Goal: Communication & Community: Share content

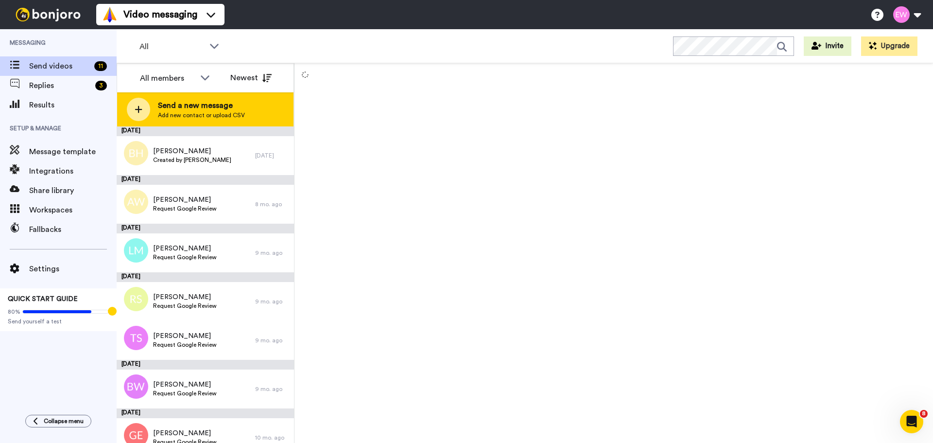
click at [188, 99] on div "Send a new message Add new contact or upload CSV" at bounding box center [205, 109] width 176 height 34
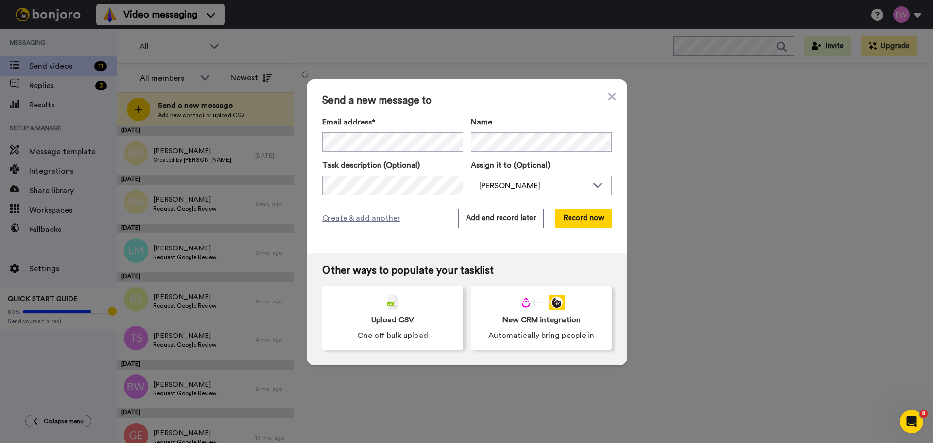
click at [241, 153] on div "Send a new message to Email address* Carole Woodstock <cwoodstock@rogers.com> M…" at bounding box center [466, 221] width 933 height 443
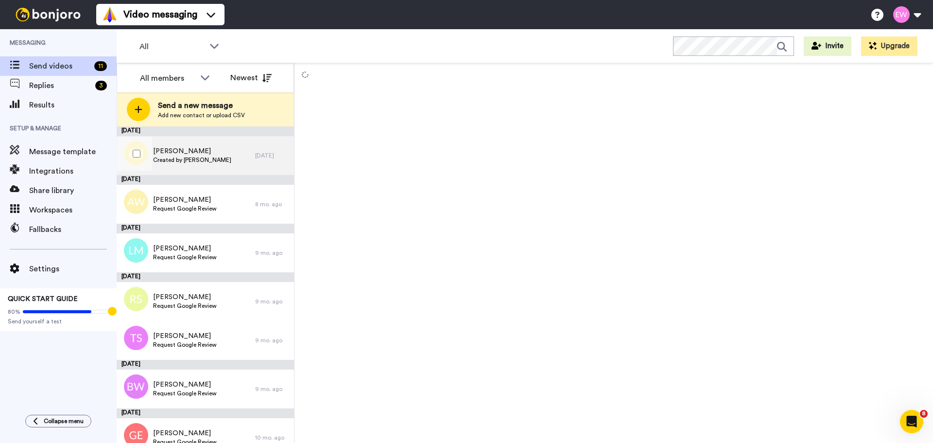
click at [209, 155] on span "[PERSON_NAME]" at bounding box center [192, 151] width 78 height 10
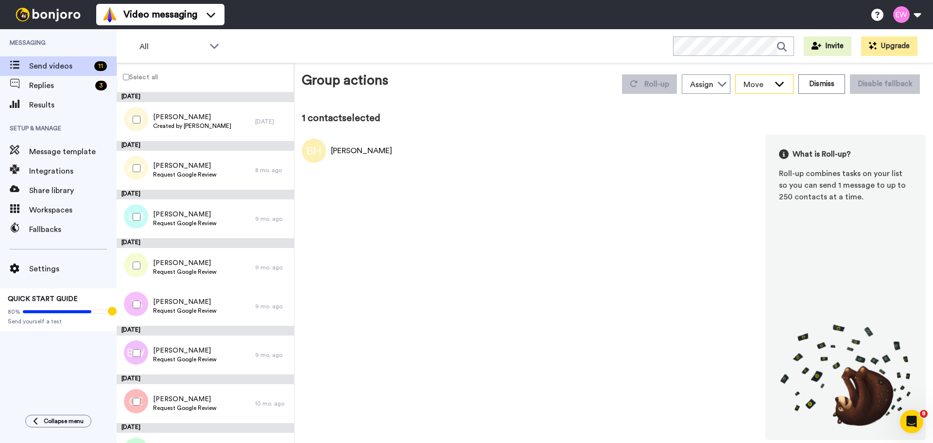
click at [770, 89] on span "Move" at bounding box center [757, 85] width 26 height 12
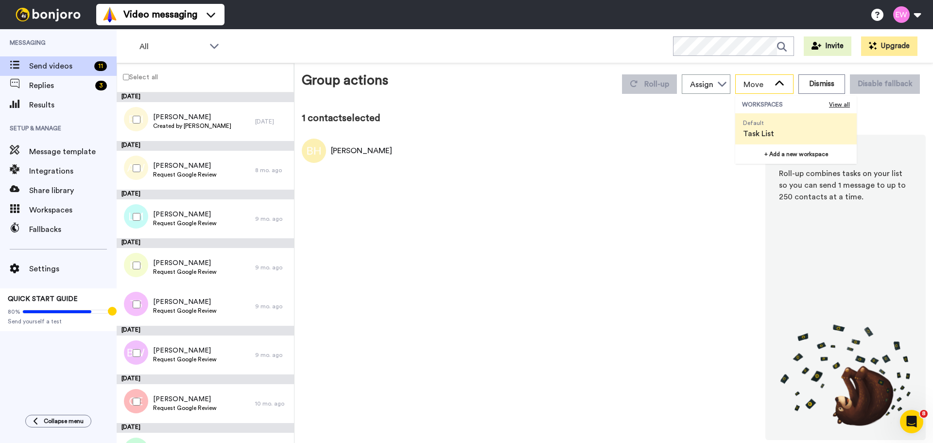
click at [770, 89] on span "Move" at bounding box center [757, 85] width 26 height 12
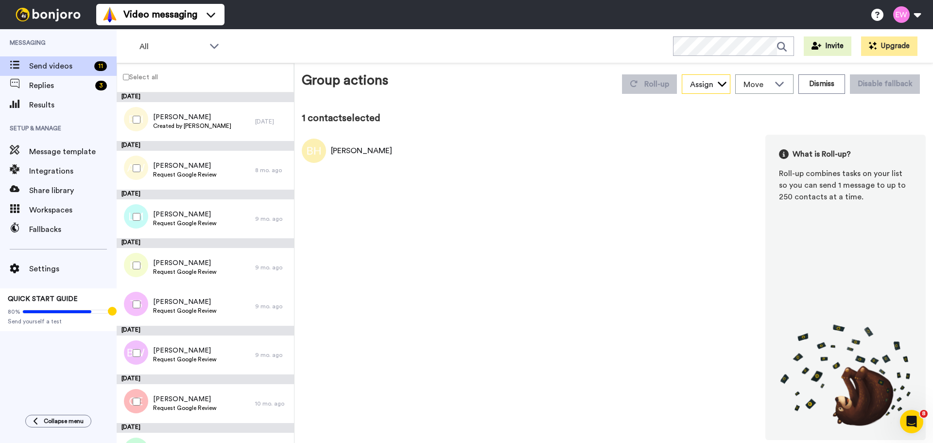
click at [714, 86] on div "Assign" at bounding box center [701, 85] width 23 height 12
click at [825, 88] on button "Dismiss" at bounding box center [822, 83] width 47 height 19
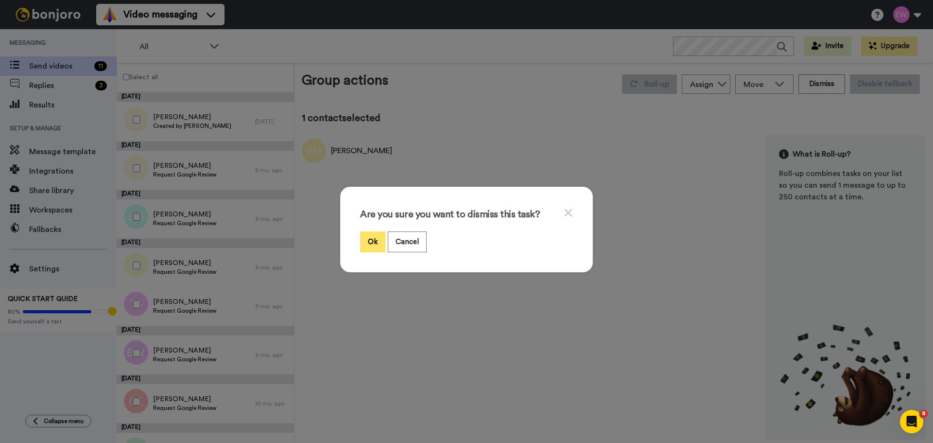
click at [368, 246] on button "Ok" at bounding box center [372, 241] width 25 height 21
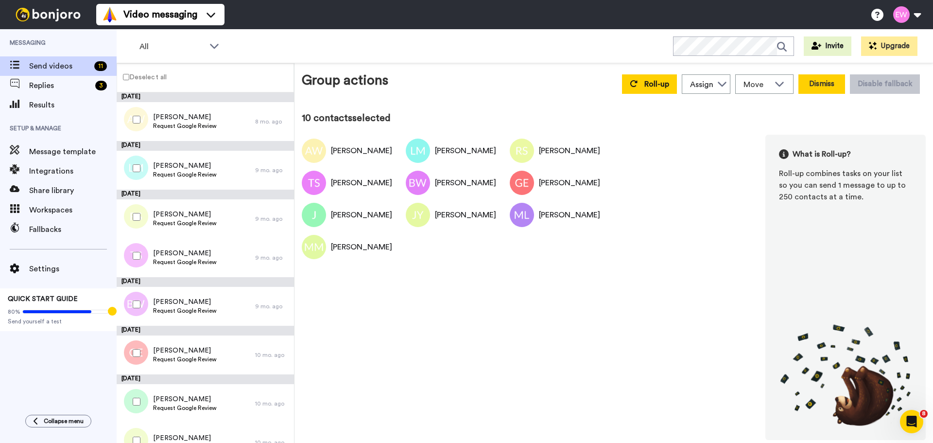
click at [824, 88] on button "Dismiss" at bounding box center [822, 83] width 47 height 19
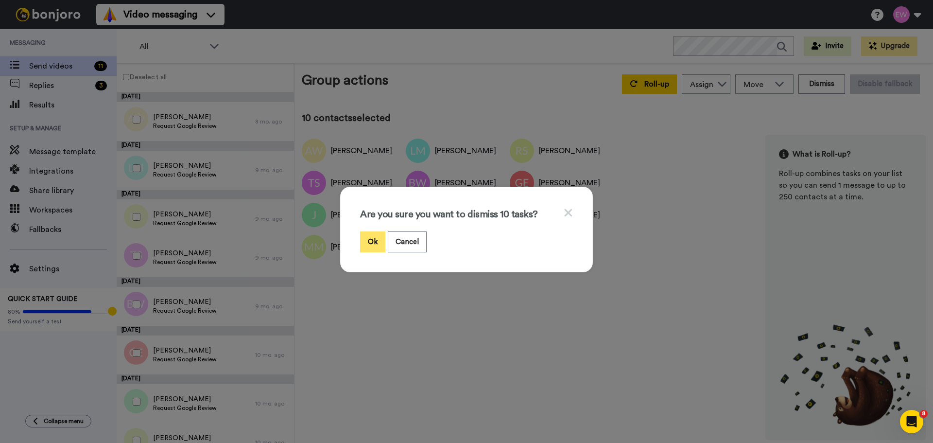
click at [367, 250] on button "Ok" at bounding box center [372, 241] width 25 height 21
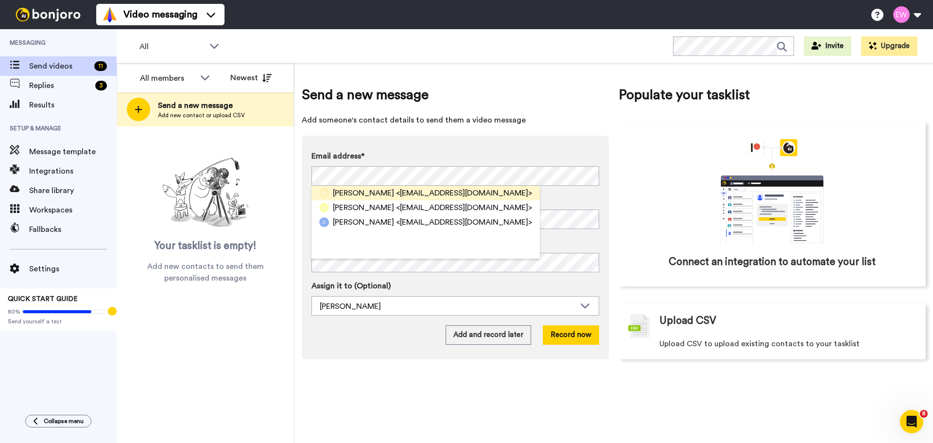
click at [436, 190] on span "<[EMAIL_ADDRESS][DOMAIN_NAME]>" at bounding box center [464, 193] width 136 height 12
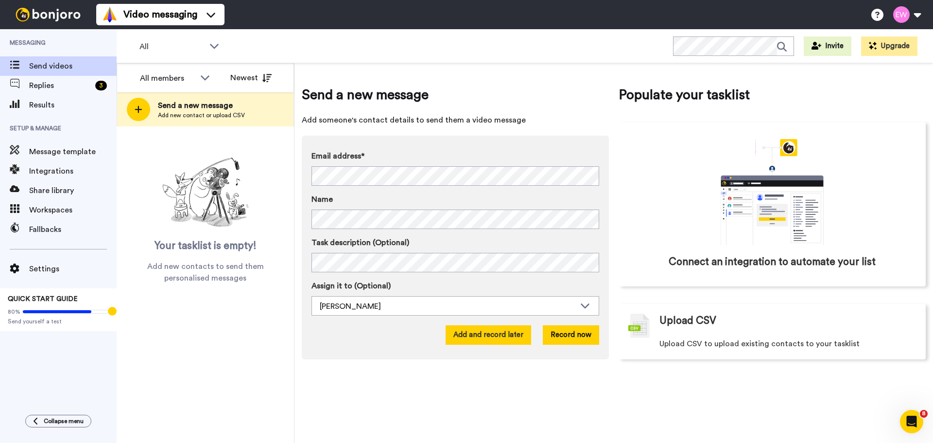
click at [481, 337] on button "Add and record later" at bounding box center [489, 334] width 86 height 19
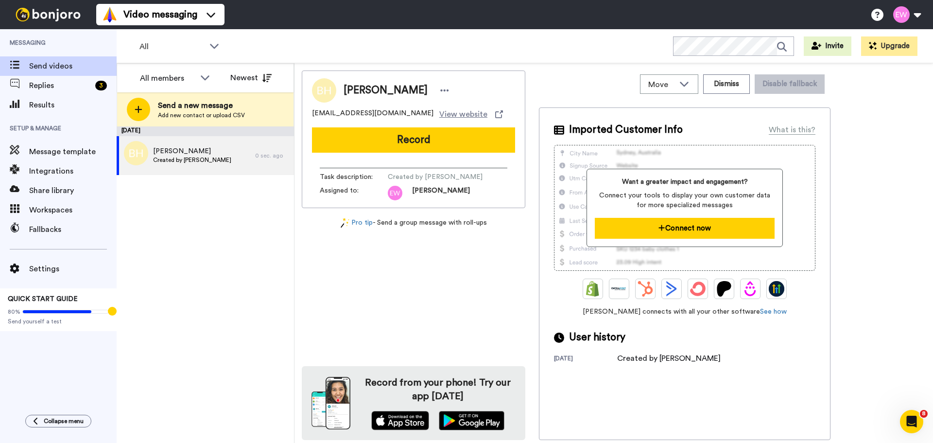
click at [709, 225] on button "Connect now" at bounding box center [684, 228] width 179 height 21
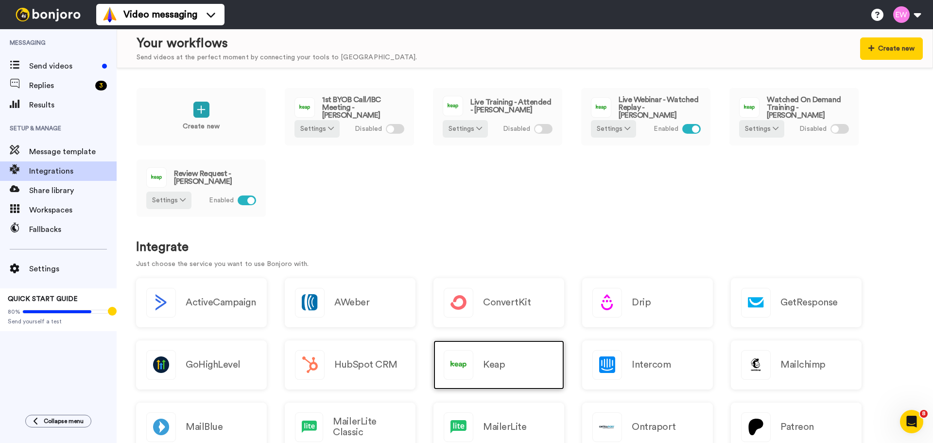
click at [494, 367] on h2 "Keap" at bounding box center [494, 364] width 22 height 11
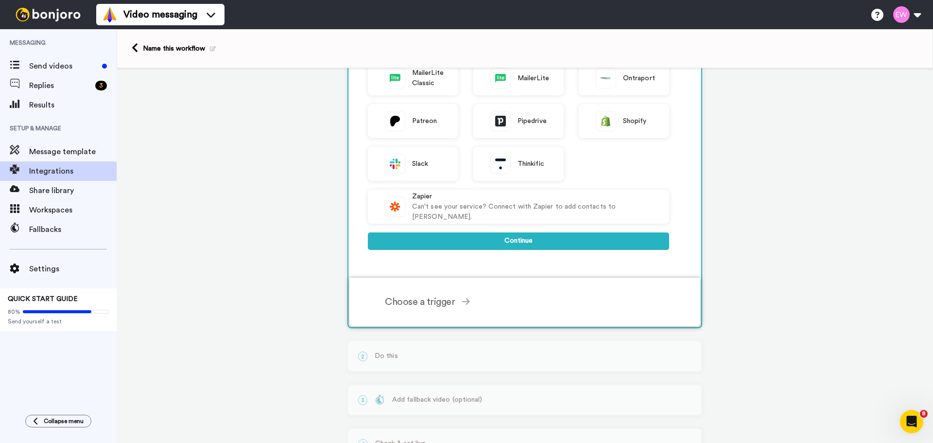
scroll to position [292, 0]
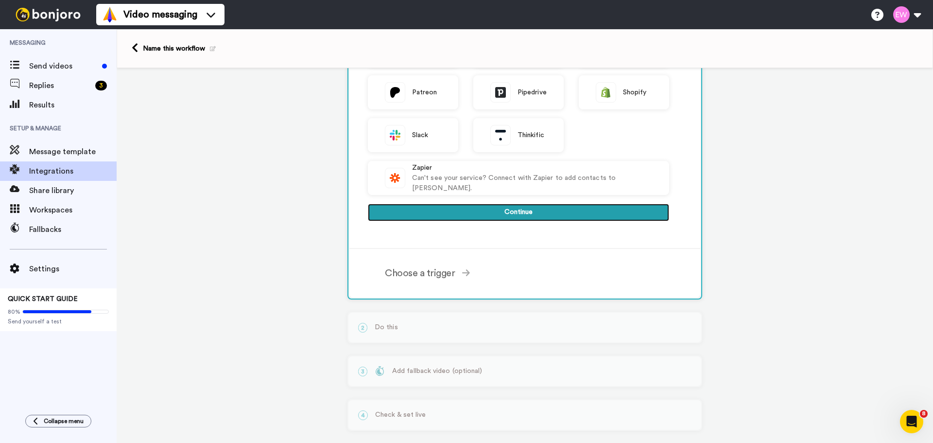
click at [552, 210] on button "Continue" at bounding box center [518, 213] width 301 height 18
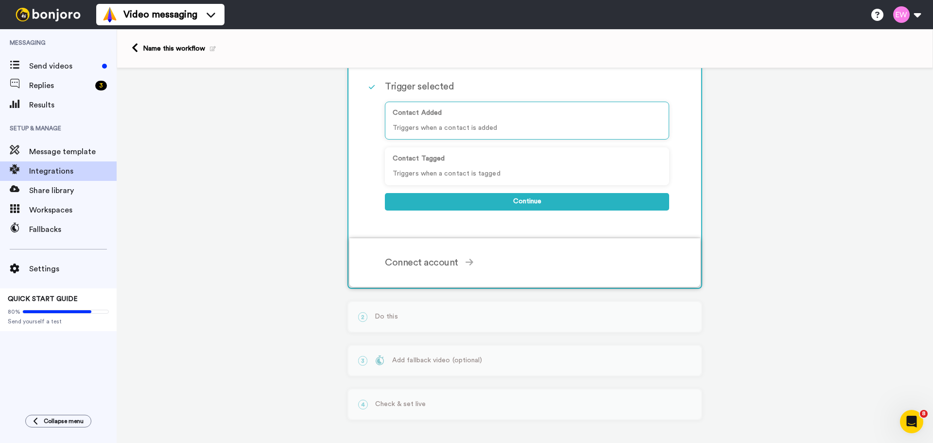
scroll to position [0, 0]
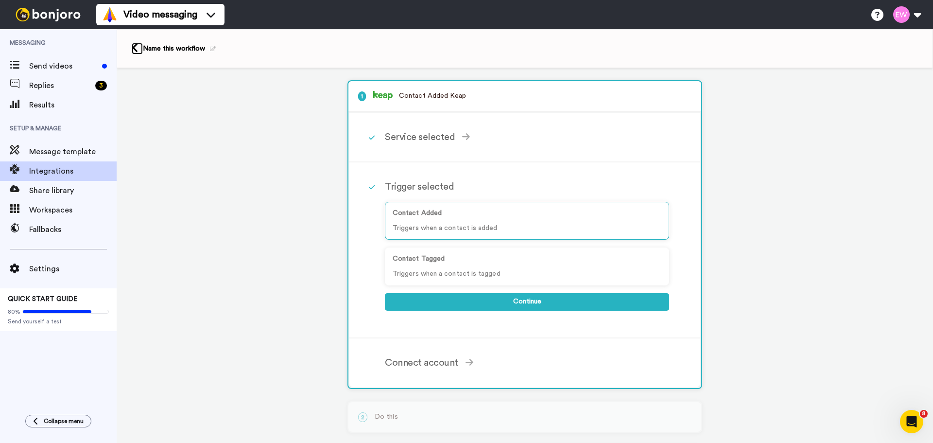
click at [132, 48] on icon at bounding box center [135, 48] width 6 height 10
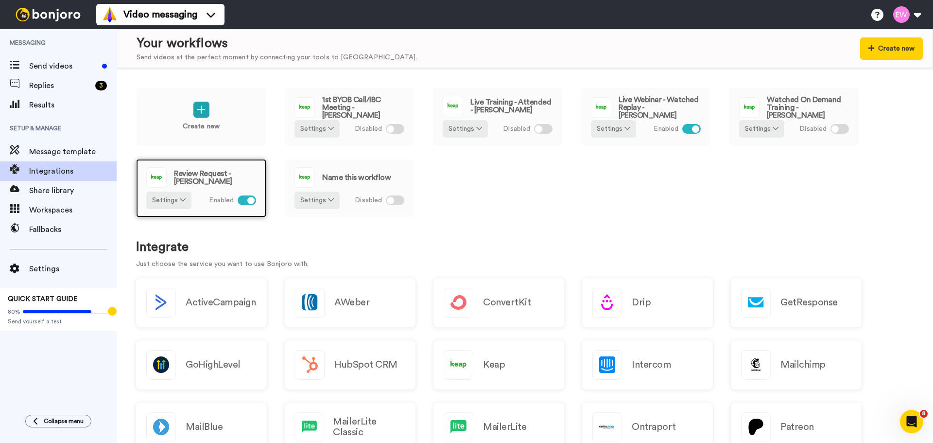
click at [203, 187] on div "Review Request - Elizabeth" at bounding box center [201, 177] width 110 height 20
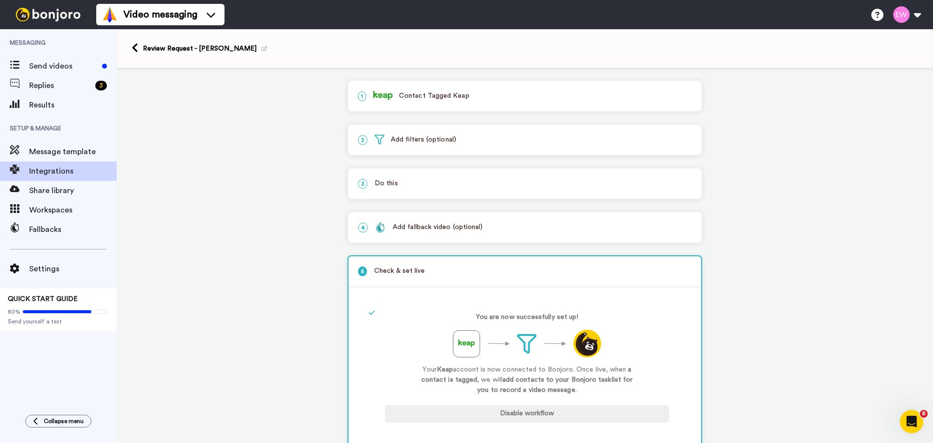
scroll to position [33, 0]
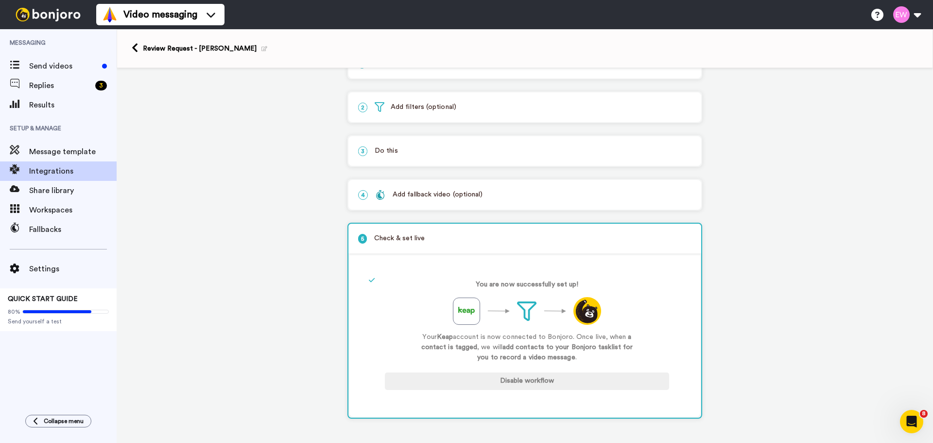
click at [262, 223] on div "1 Contact Tagged Keap Service selected ActiveCampaign AWeber Bonjoro ConvertKit…" at bounding box center [525, 238] width 817 height 407
click at [62, 153] on span "Message template" at bounding box center [73, 152] width 88 height 12
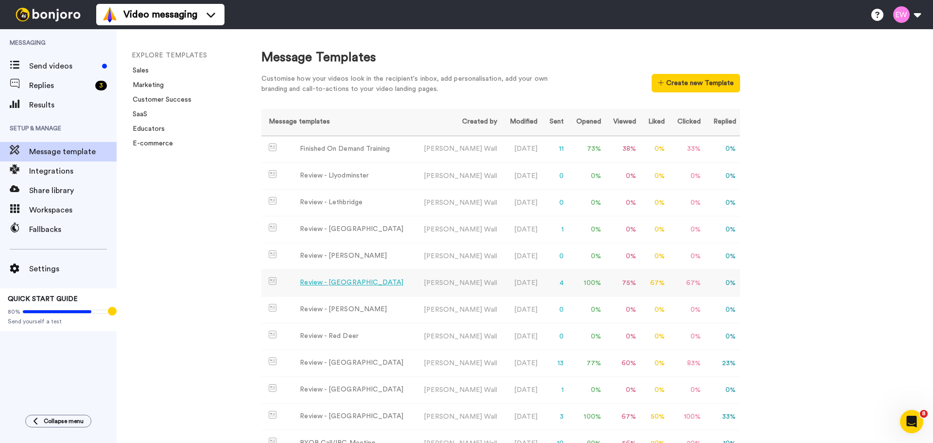
click at [321, 284] on div "Review - [GEOGRAPHIC_DATA]" at bounding box center [352, 283] width 104 height 10
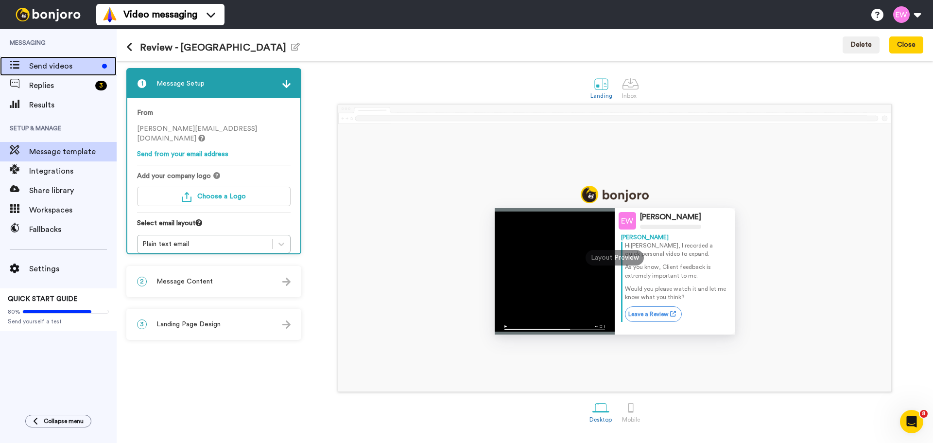
click at [46, 67] on span "Send videos" at bounding box center [63, 66] width 69 height 12
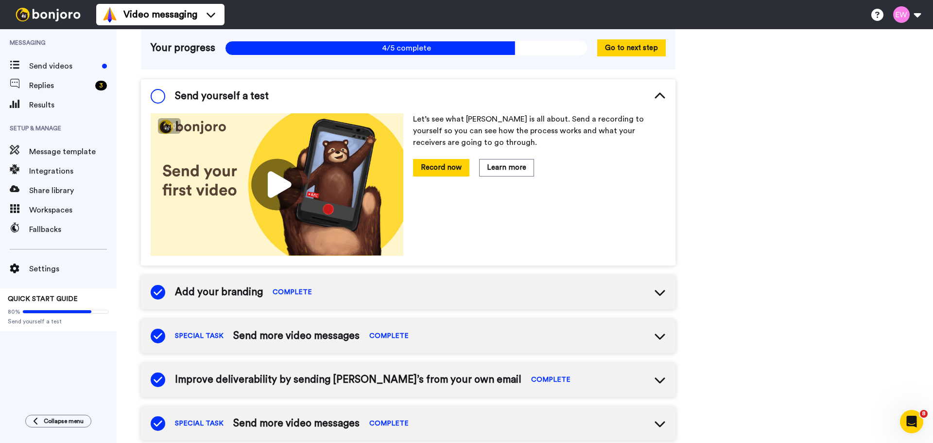
scroll to position [292, 0]
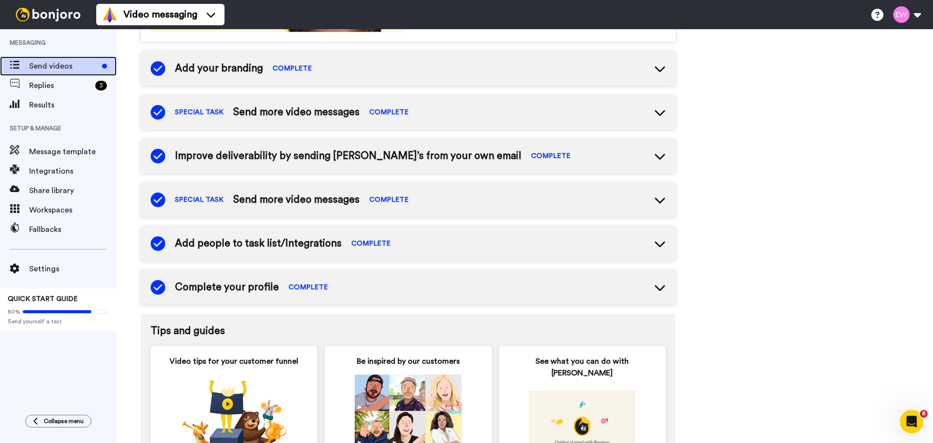
click at [40, 67] on span "Send videos" at bounding box center [63, 66] width 69 height 12
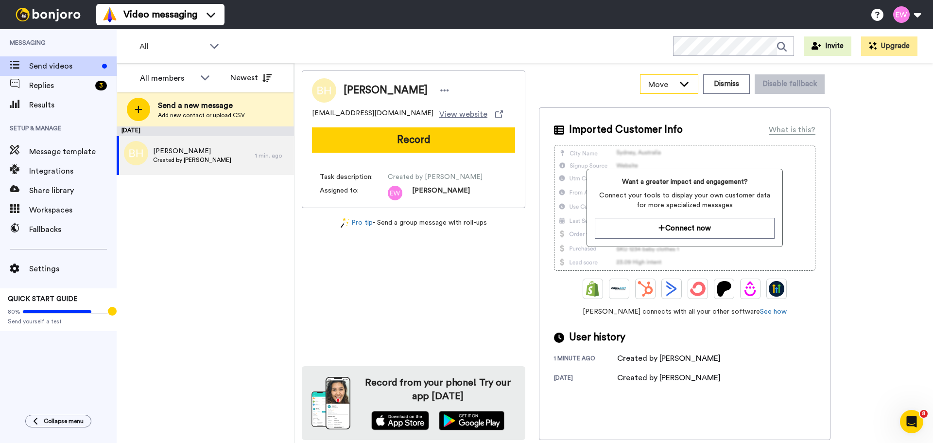
click at [656, 77] on div "Move" at bounding box center [669, 84] width 57 height 18
click at [596, 95] on div "Move WORKSPACES View all Default Task List + Add a new workspace Dismiss Disabl…" at bounding box center [685, 83] width 292 height 27
click at [216, 157] on span "Created by [PERSON_NAME]" at bounding box center [192, 160] width 78 height 8
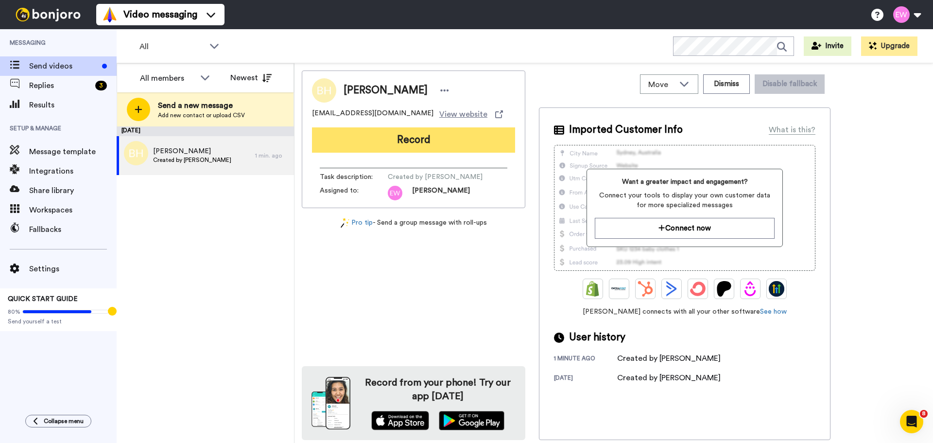
click at [397, 138] on button "Record" at bounding box center [413, 139] width 203 height 25
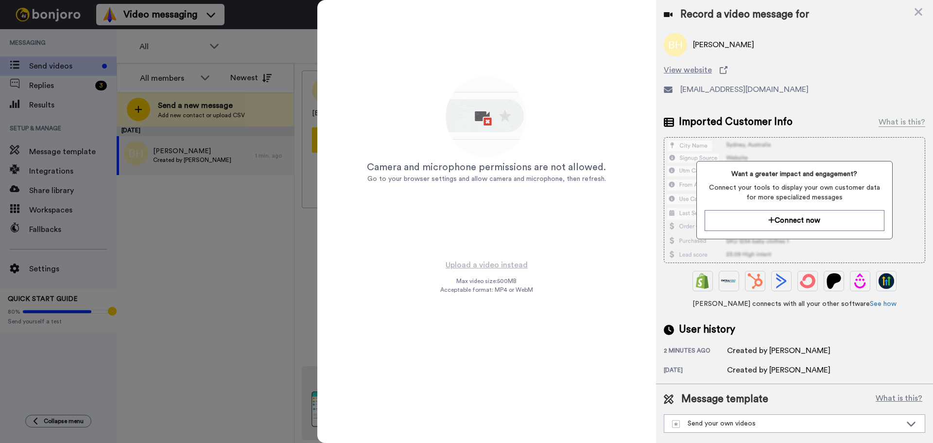
click at [473, 122] on img at bounding box center [487, 118] width 86 height 86
click at [510, 176] on span "Go to your browser settings and allow camera and microphone, then refresh." at bounding box center [487, 178] width 239 height 7
click at [832, 428] on div "Send your own videos" at bounding box center [786, 424] width 229 height 10
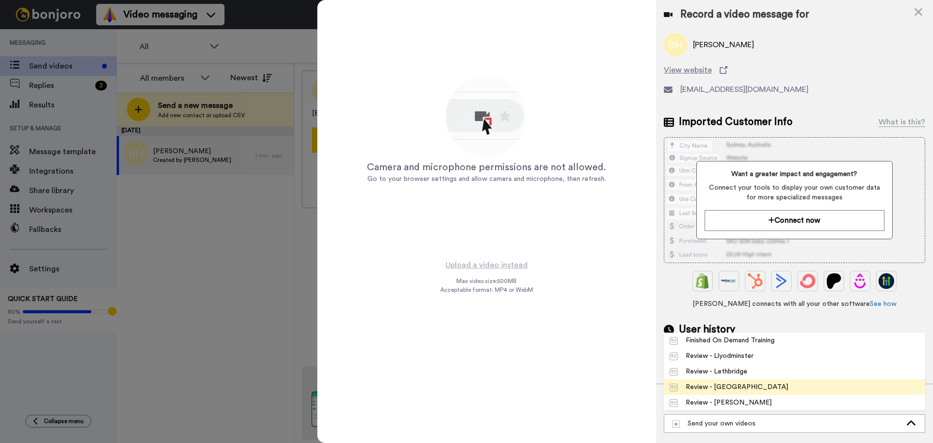
scroll to position [49, 0]
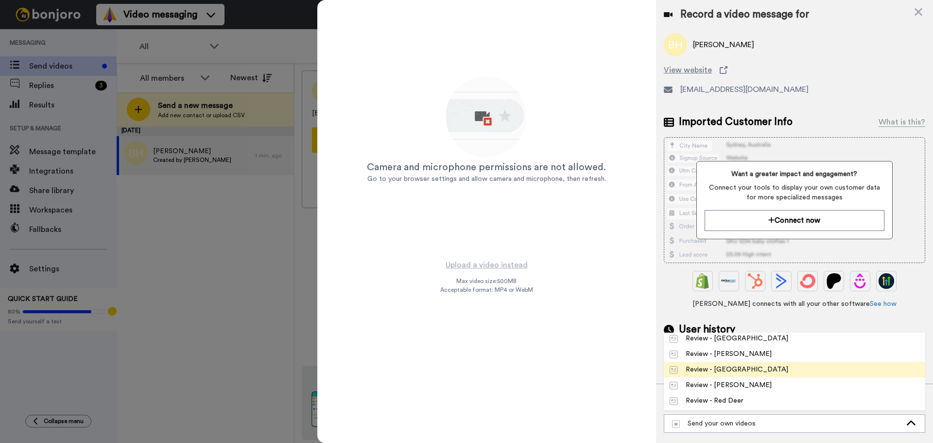
click at [726, 368] on div "Review - Edmonton" at bounding box center [729, 370] width 119 height 10
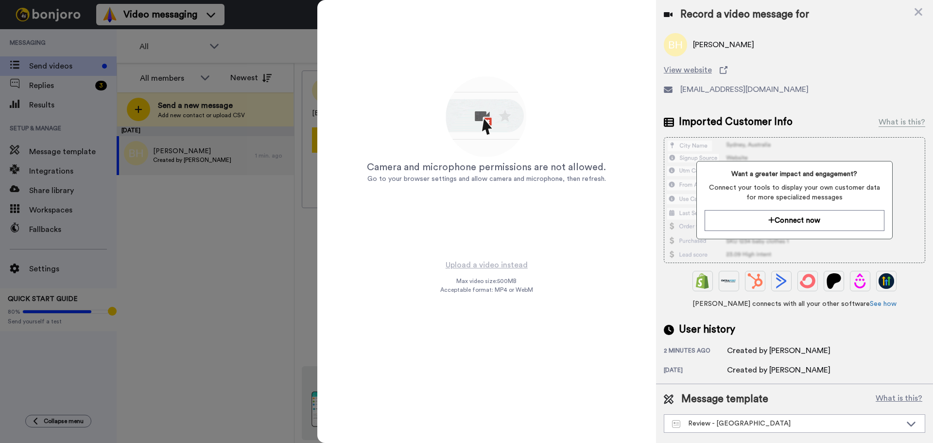
click at [467, 282] on span "Max video size: 500 MB" at bounding box center [486, 281] width 60 height 8
click at [509, 171] on div "Camera and microphone permissions are not allowed." at bounding box center [486, 167] width 239 height 14
click at [917, 11] on icon at bounding box center [919, 12] width 8 height 8
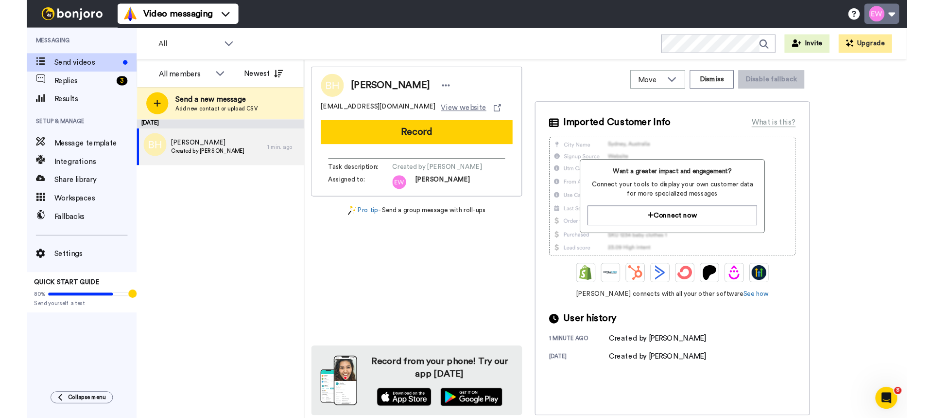
scroll to position [0, 0]
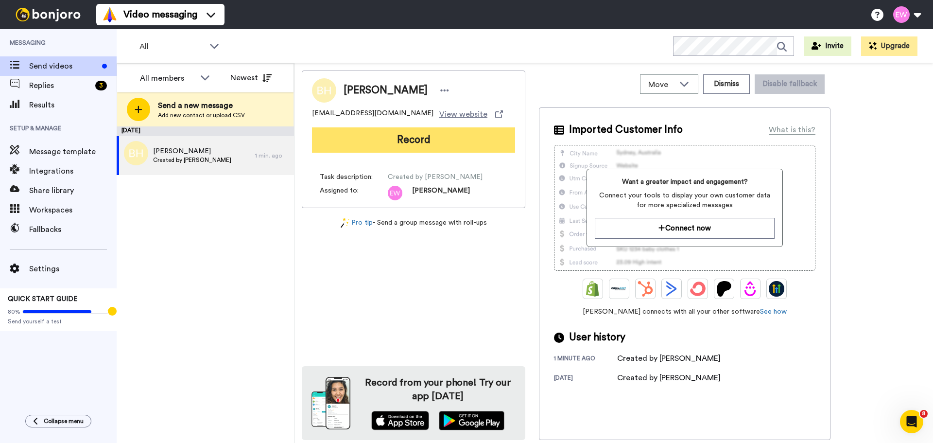
click at [401, 143] on button "Record" at bounding box center [413, 139] width 203 height 25
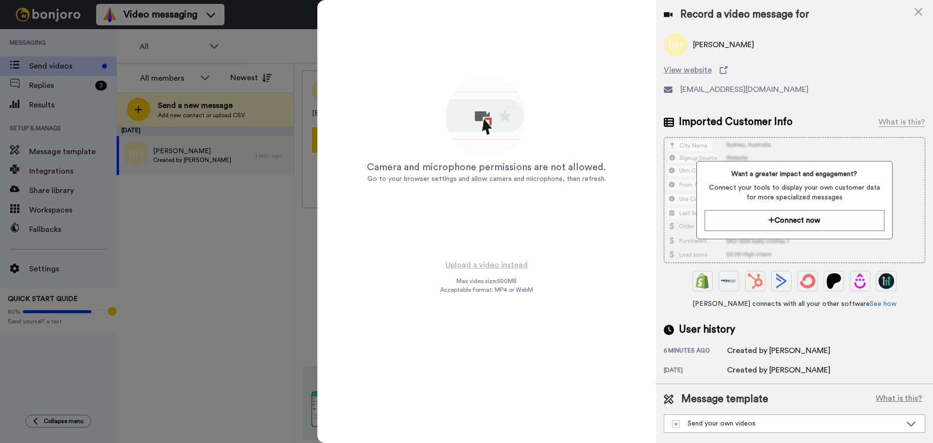
click at [667, 15] on icon at bounding box center [668, 15] width 9 height 8
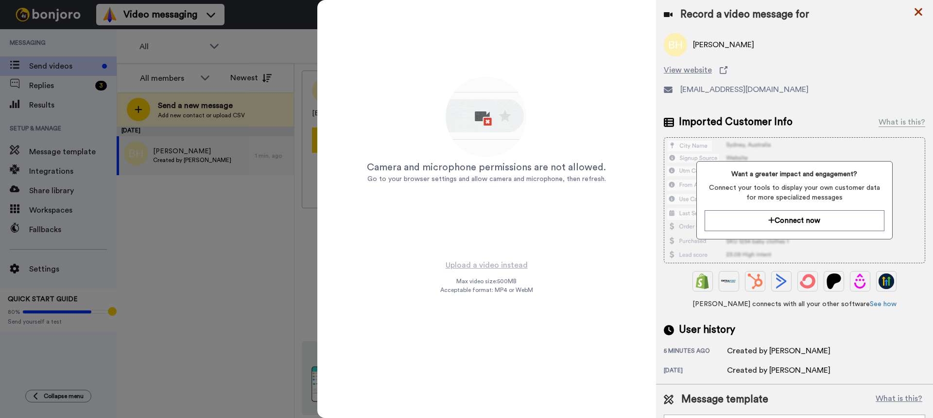
click at [917, 9] on icon at bounding box center [919, 12] width 8 height 8
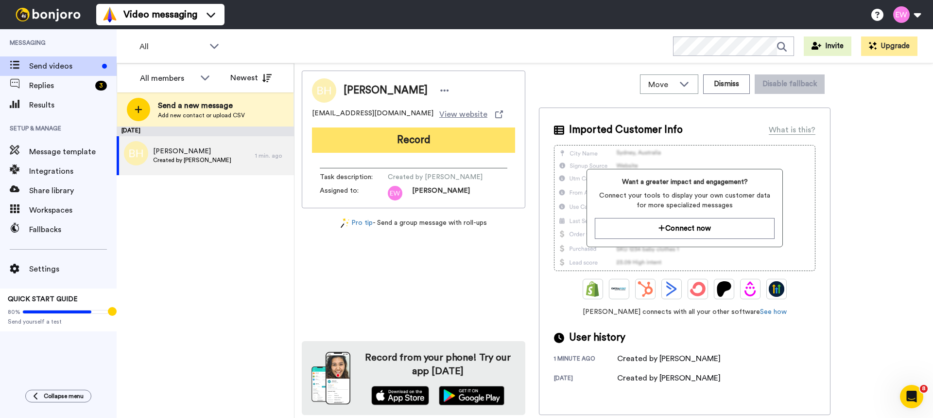
click at [431, 138] on button "Record" at bounding box center [413, 139] width 203 height 25
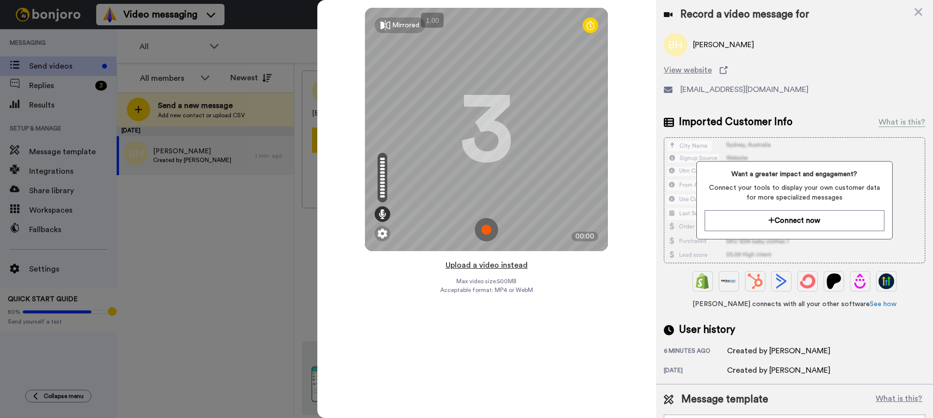
click at [506, 262] on button "Upload a video instead" at bounding box center [487, 265] width 88 height 13
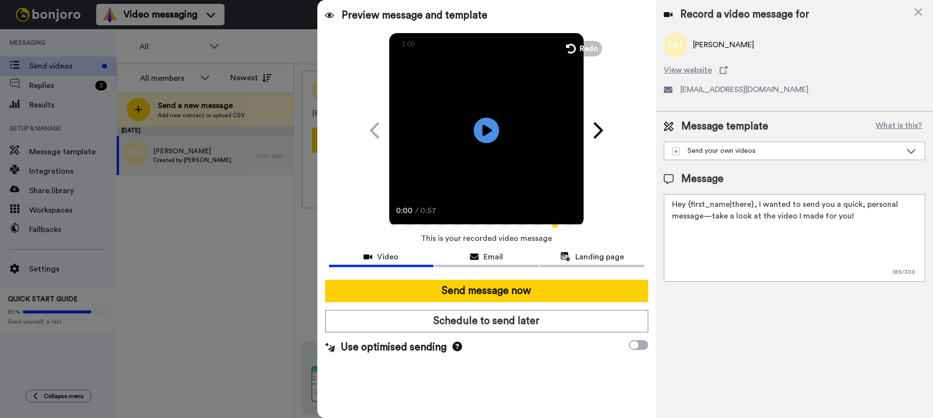
click at [494, 133] on icon at bounding box center [487, 130] width 26 height 26
click at [767, 151] on div "Send your own videos" at bounding box center [786, 151] width 229 height 10
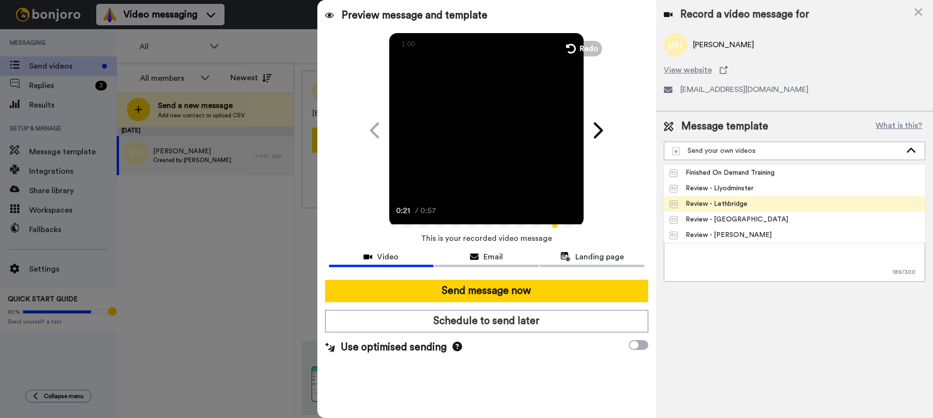
scroll to position [49, 0]
click at [744, 202] on div "Review - Edmonton" at bounding box center [729, 202] width 119 height 10
type textarea "Hi {first_name|there}, I recorded a quick personal video to expand. As you know…"
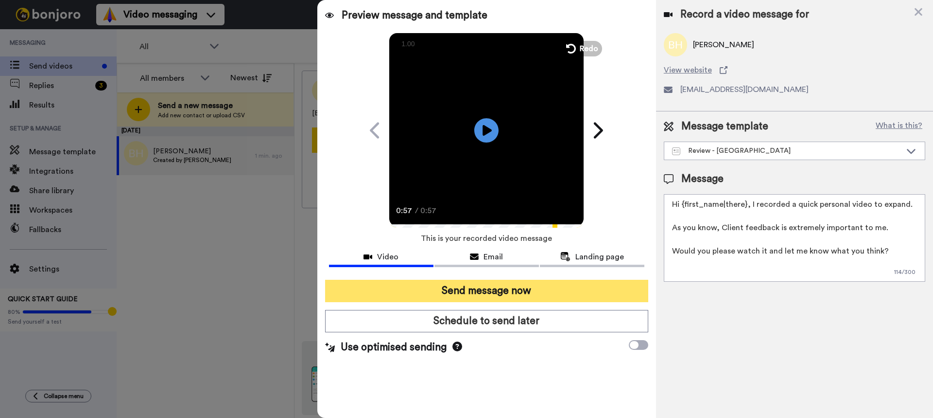
click at [576, 287] on button "Send message now" at bounding box center [486, 291] width 323 height 22
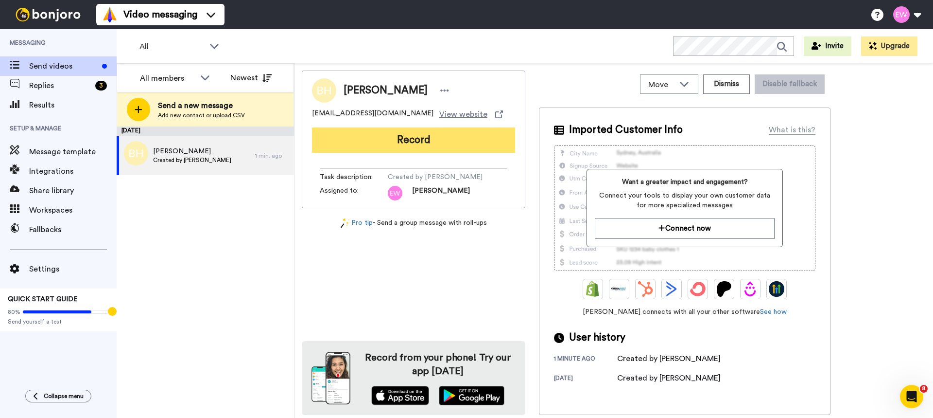
scroll to position [0, 0]
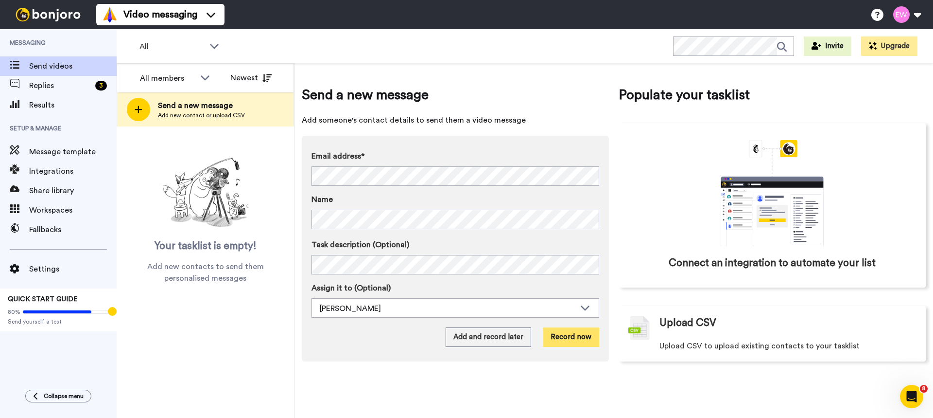
click at [571, 337] on button "Record now" at bounding box center [571, 336] width 56 height 19
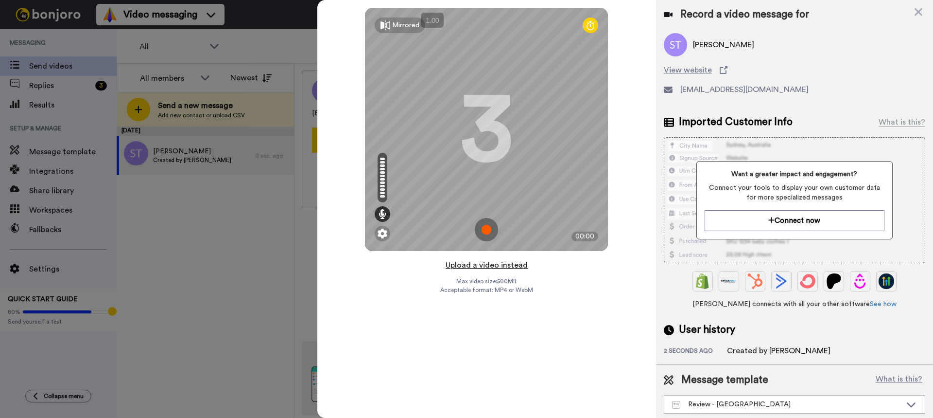
click at [475, 265] on button "Upload a video instead" at bounding box center [487, 265] width 88 height 13
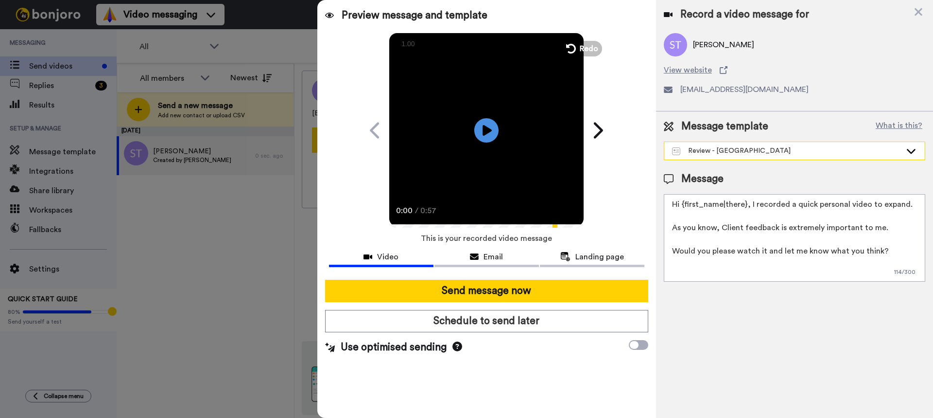
click at [759, 149] on div "Review - Edmonton" at bounding box center [786, 151] width 229 height 10
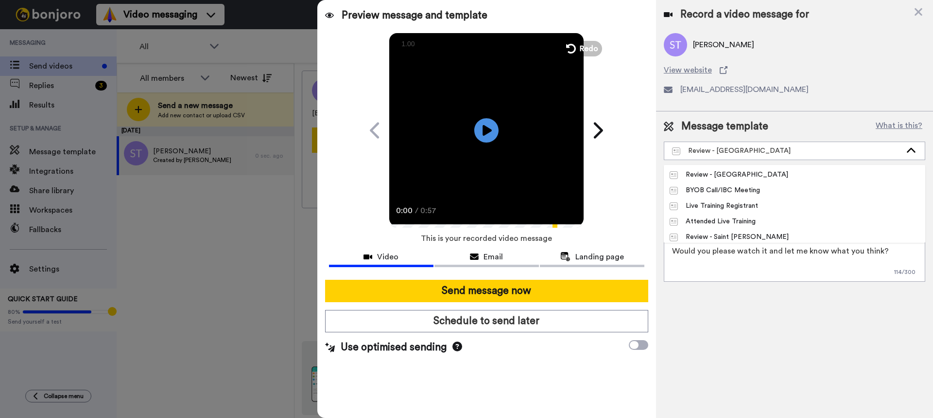
scroll to position [156, 0]
click at [720, 229] on li "Review - Saint John" at bounding box center [795, 235] width 262 height 16
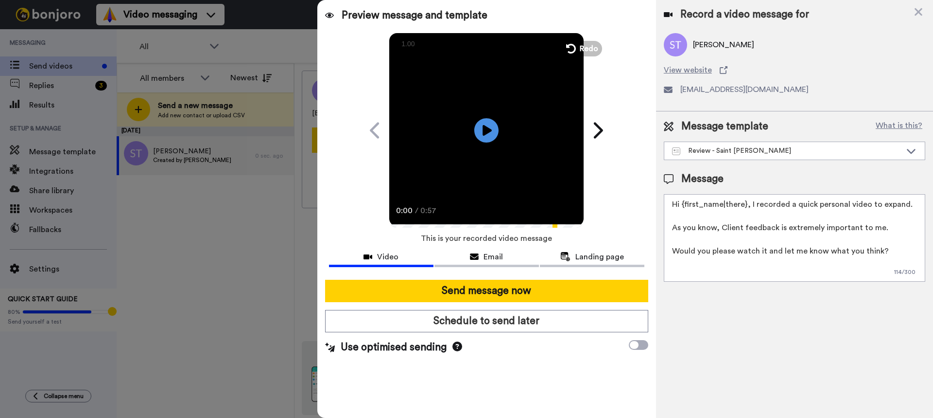
click at [747, 178] on div "Message" at bounding box center [795, 179] width 262 height 15
click at [491, 137] on icon at bounding box center [487, 130] width 26 height 26
click at [519, 164] on video at bounding box center [486, 129] width 194 height 194
click at [487, 258] on span "Email" at bounding box center [493, 257] width 19 height 12
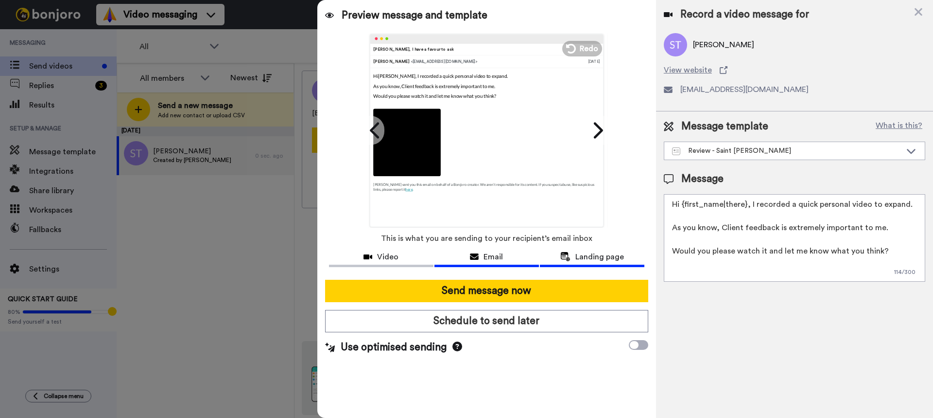
click at [584, 253] on span "Landing page" at bounding box center [600, 257] width 49 height 12
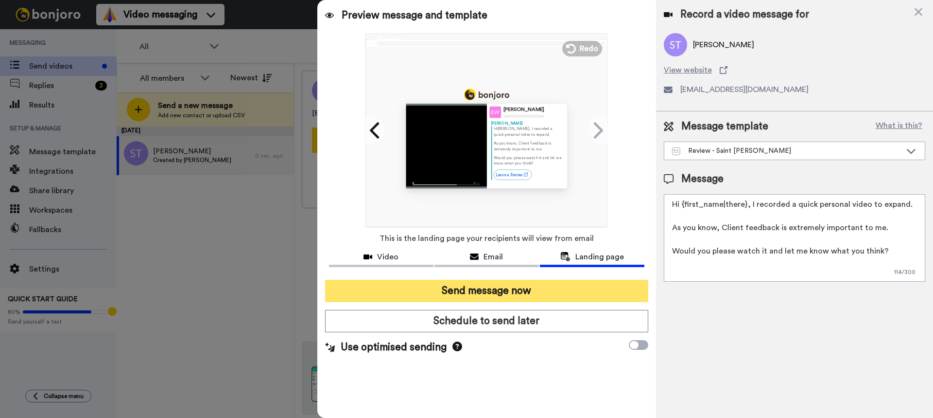
click at [510, 287] on button "Send message now" at bounding box center [486, 291] width 323 height 22
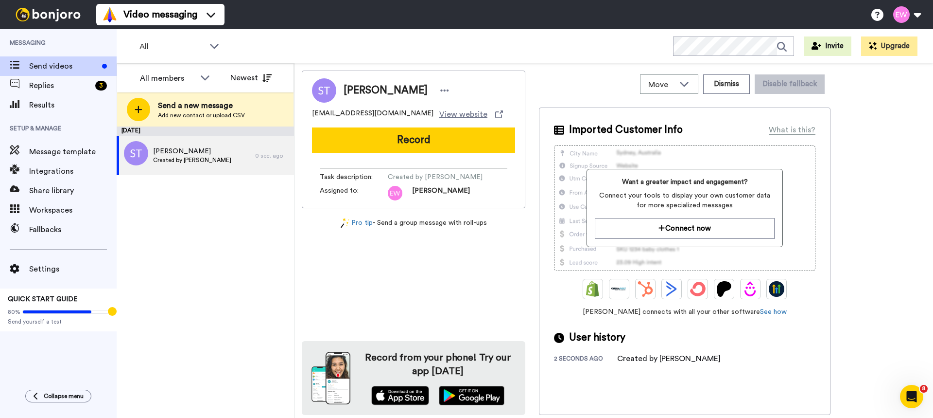
scroll to position [0, 0]
